Goal: Find contact information: Find contact information

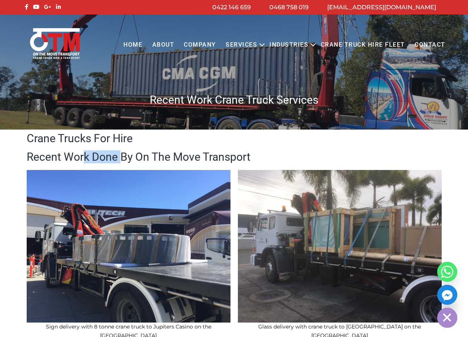
drag, startPoint x: 81, startPoint y: 158, endPoint x: 123, endPoint y: 155, distance: 41.6
click at [123, 155] on h2 "Recent Work Done By On The Move Transport" at bounding box center [234, 156] width 415 height 11
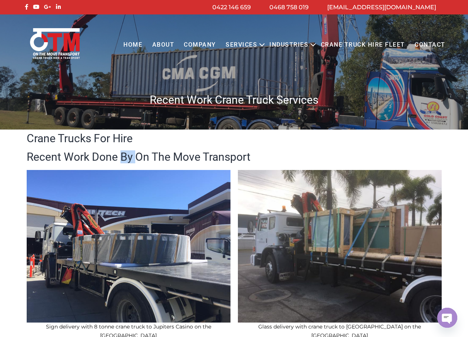
drag, startPoint x: 123, startPoint y: 155, endPoint x: 141, endPoint y: 154, distance: 18.9
click at [128, 155] on h2 "Recent Work Done By On The Move Transport" at bounding box center [234, 156] width 415 height 11
click at [431, 49] on link "Contact" at bounding box center [430, 45] width 40 height 20
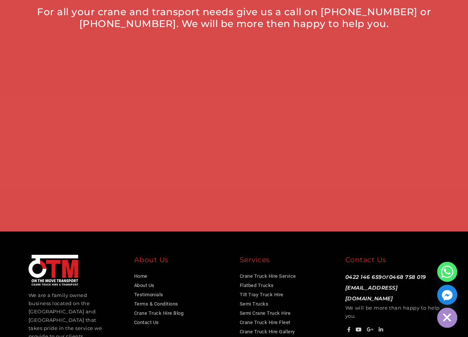
scroll to position [444, 0]
